Goal: Check status

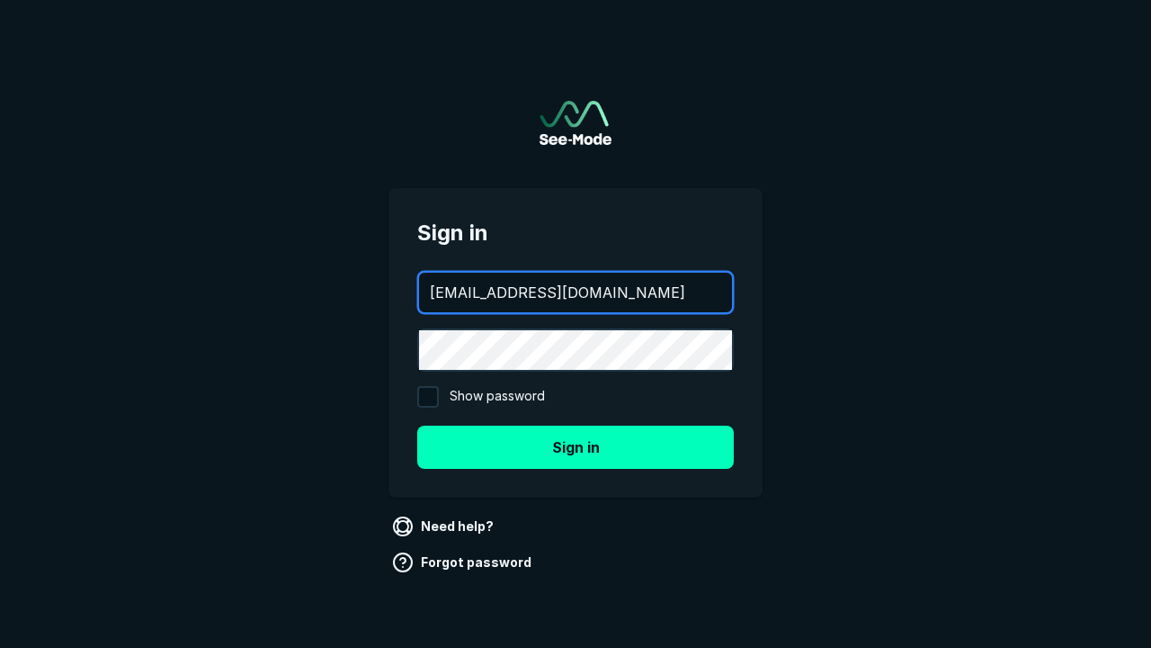
type input "[EMAIL_ADDRESS][DOMAIN_NAME]"
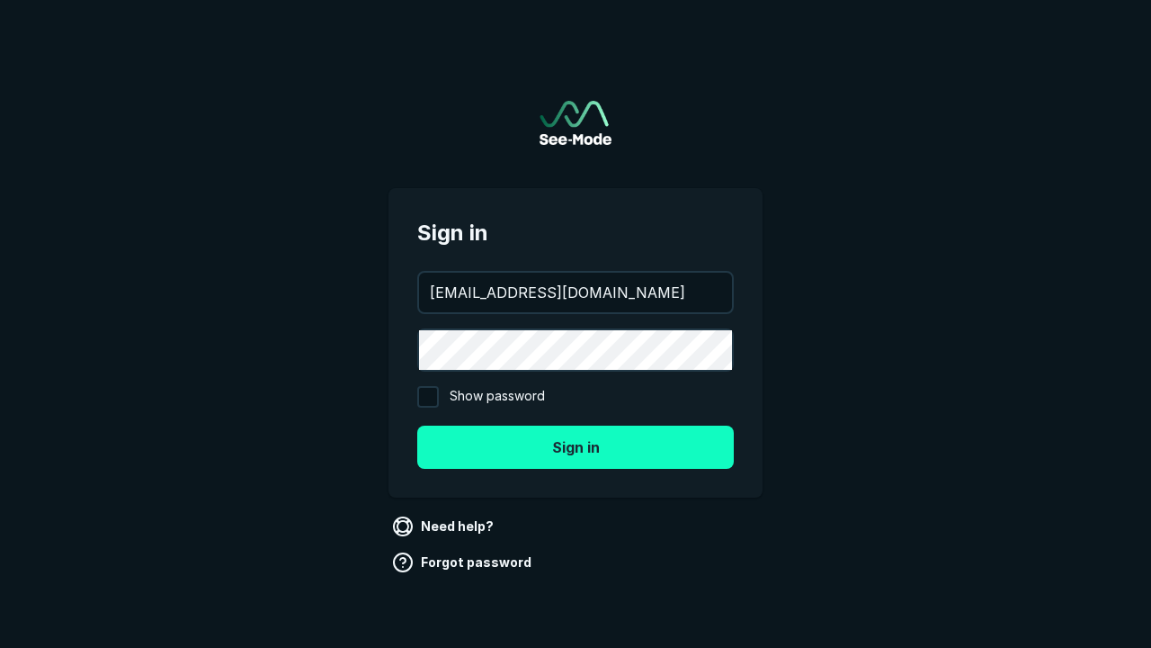
click at [576, 446] on button "Sign in" at bounding box center [575, 446] width 317 height 43
